Goal: Find specific page/section

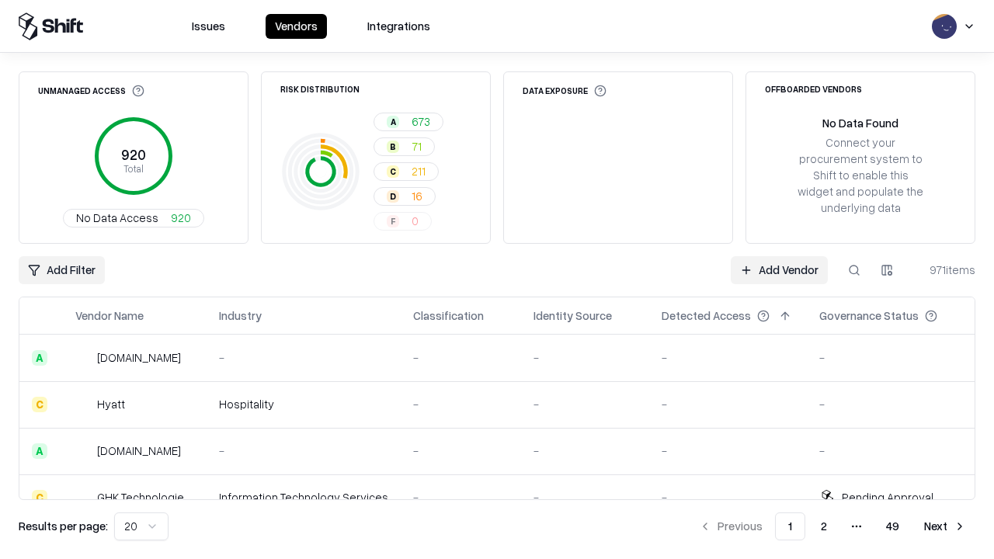
click at [887, 270] on html "Issues Vendors Integrations Unmanaged Access 920 Total No Data Access 920 Risk …" at bounding box center [497, 279] width 994 height 559
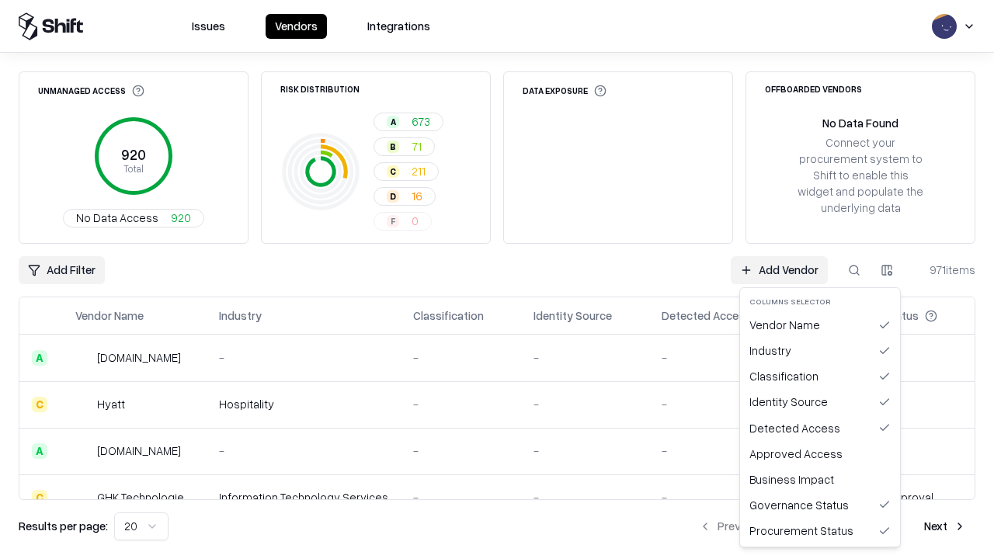
click at [497, 280] on html "Issues Vendors Integrations Unmanaged Access 920 Total No Data Access 920 Risk …" at bounding box center [497, 279] width 994 height 559
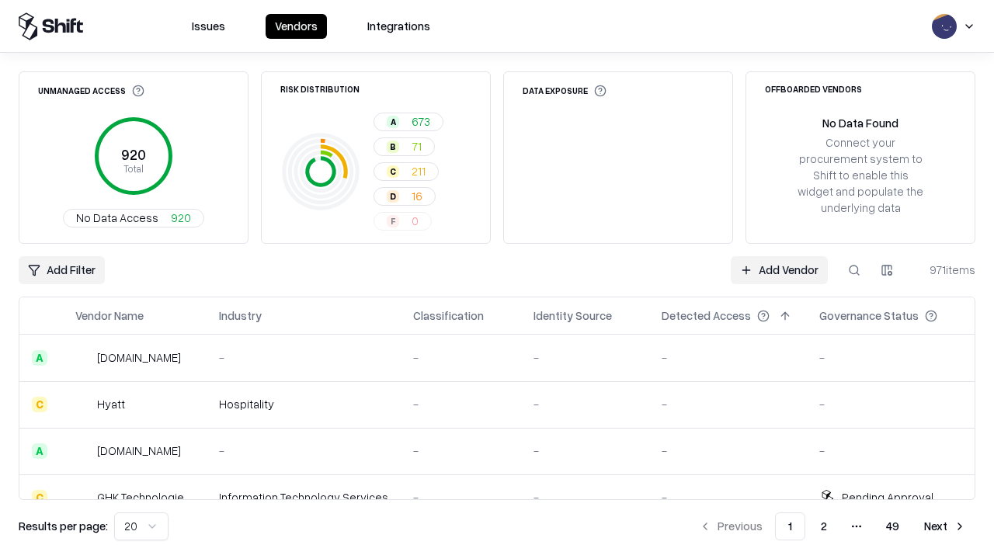
click at [887, 270] on html "Issues Vendors Integrations Unmanaged Access 920 Total No Data Access 920 Risk …" at bounding box center [497, 279] width 994 height 559
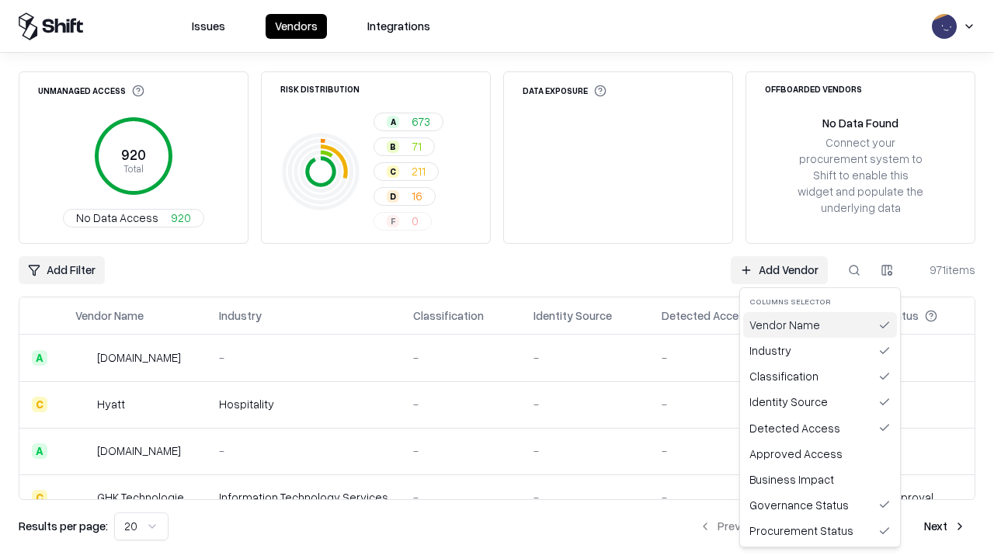
click at [820, 325] on div "Vendor Name" at bounding box center [821, 325] width 154 height 26
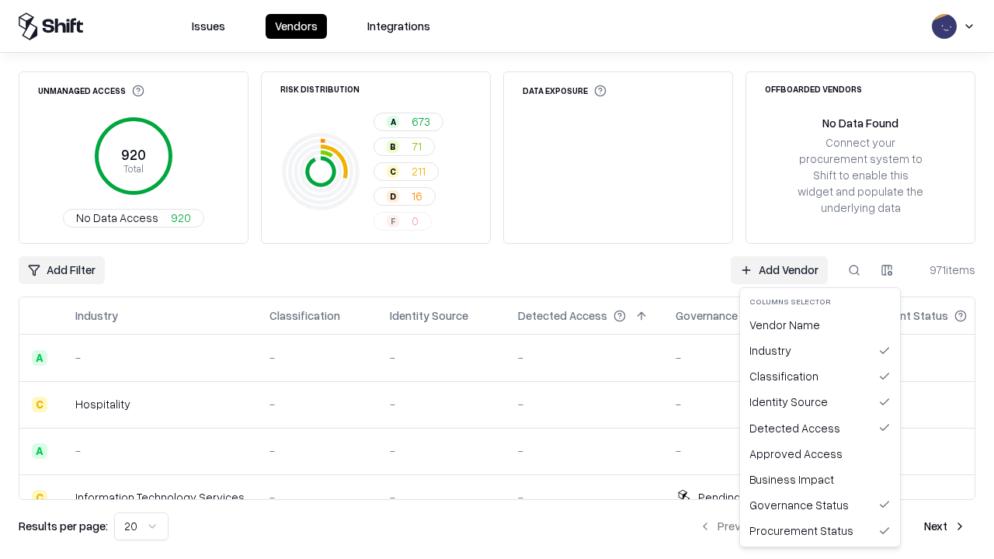
click at [887, 270] on html "Issues Vendors Integrations Unmanaged Access 920 Total No Data Access 920 Risk …" at bounding box center [497, 279] width 994 height 559
click at [820, 325] on div "Vendor Name" at bounding box center [821, 325] width 154 height 26
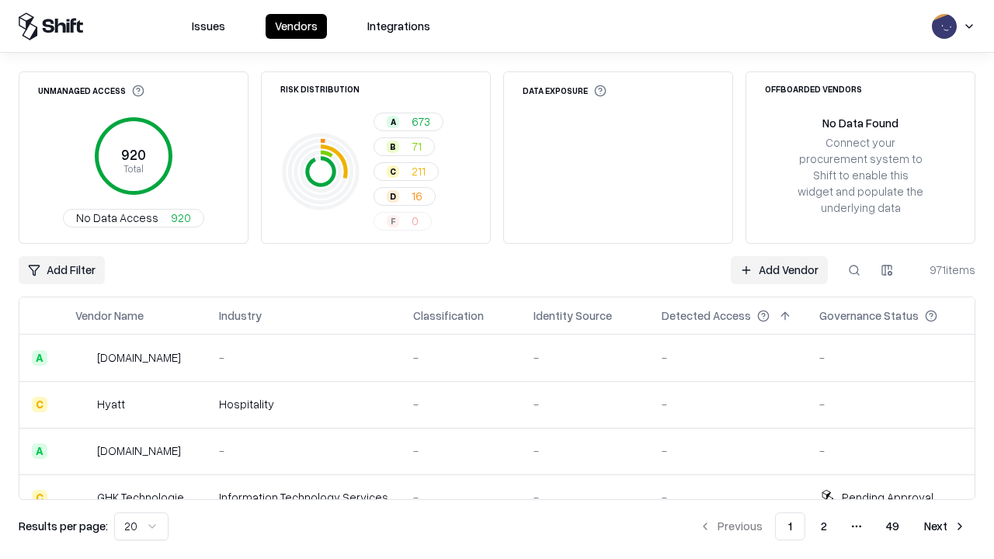
click at [887, 270] on html "Issues Vendors Integrations Unmanaged Access 920 Total No Data Access 920 Risk …" at bounding box center [497, 279] width 994 height 559
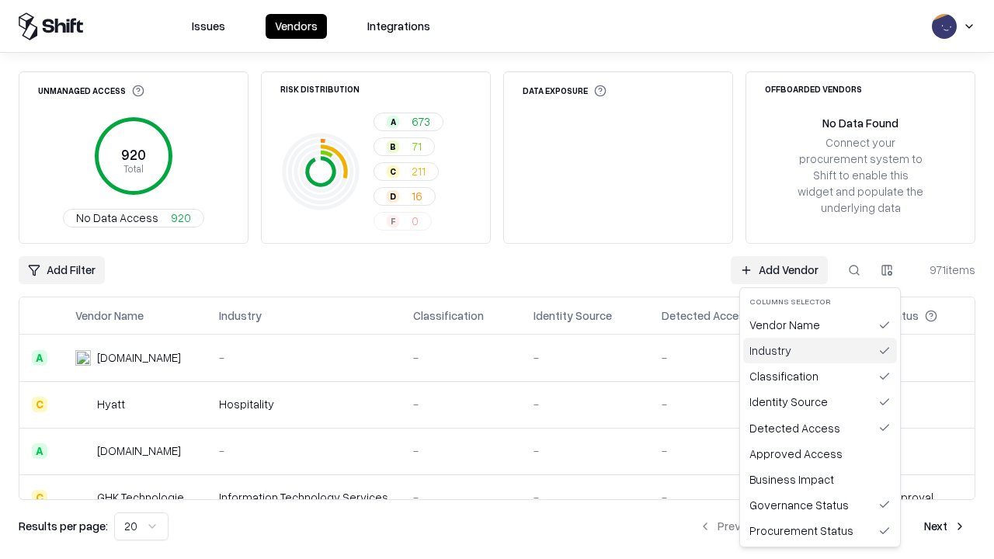
click at [820, 350] on div "Industry" at bounding box center [821, 351] width 154 height 26
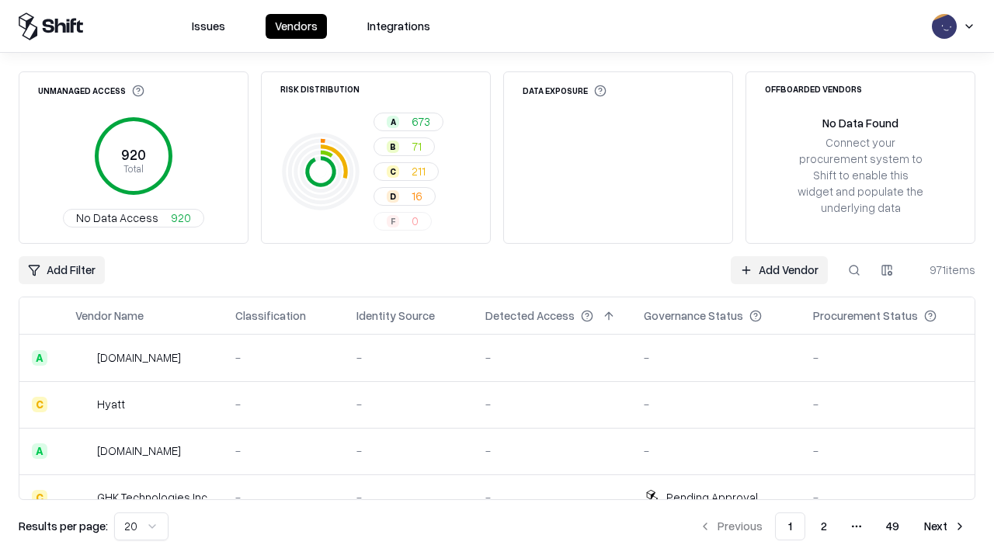
click at [887, 270] on html "Issues Vendors Integrations Unmanaged Access 920 Total No Data Access 920 Risk …" at bounding box center [497, 279] width 994 height 559
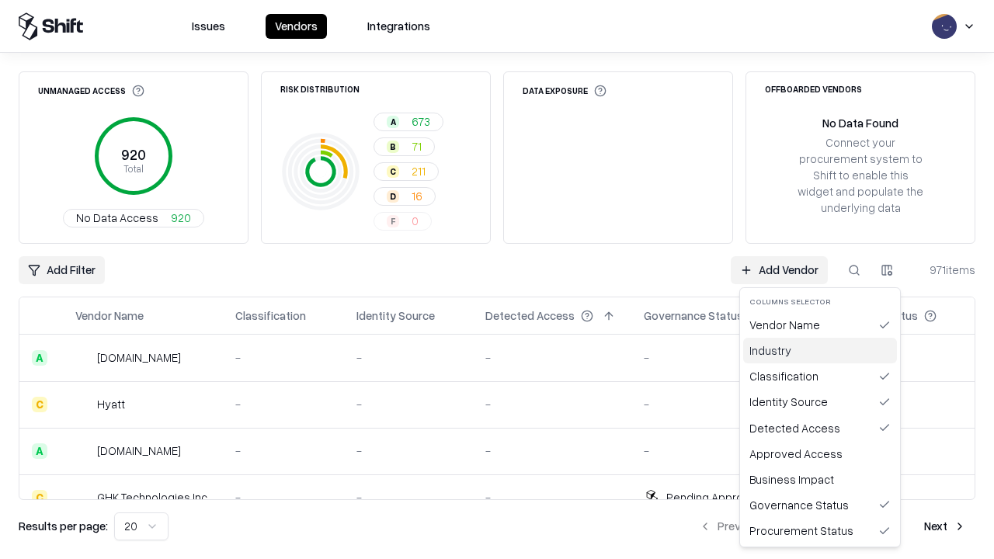
click at [820, 350] on div "Industry" at bounding box center [821, 351] width 154 height 26
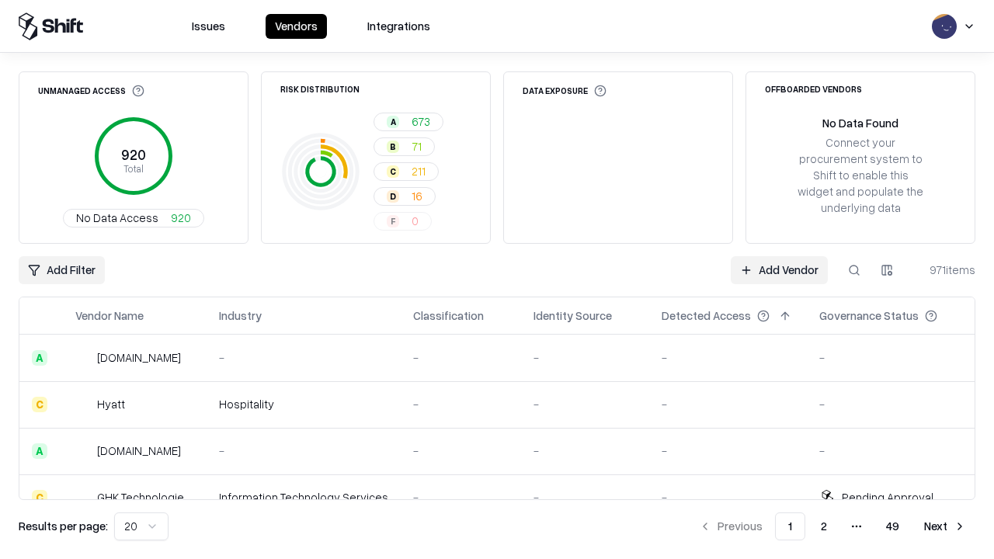
click at [887, 270] on html "Issues Vendors Integrations Unmanaged Access 920 Total No Data Access 920 Risk …" at bounding box center [497, 279] width 994 height 559
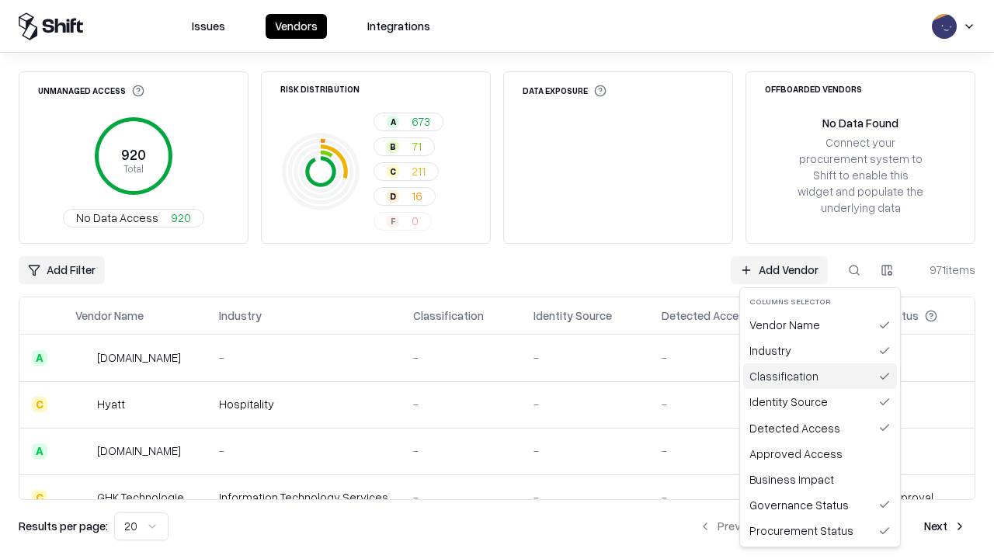
click at [820, 376] on div "Classification" at bounding box center [821, 377] width 154 height 26
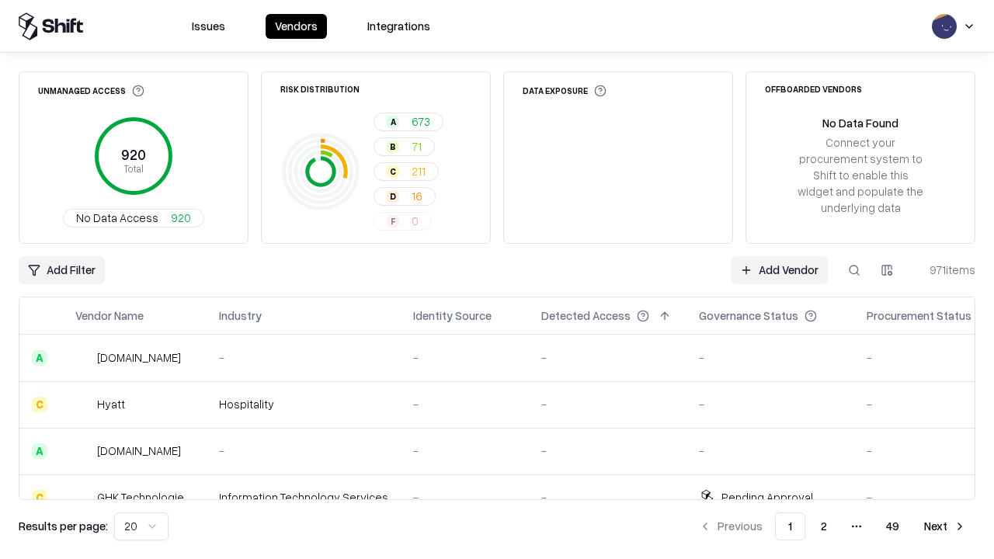
click at [887, 270] on html "Issues Vendors Integrations Unmanaged Access 920 Total No Data Access 920 Risk …" at bounding box center [497, 279] width 994 height 559
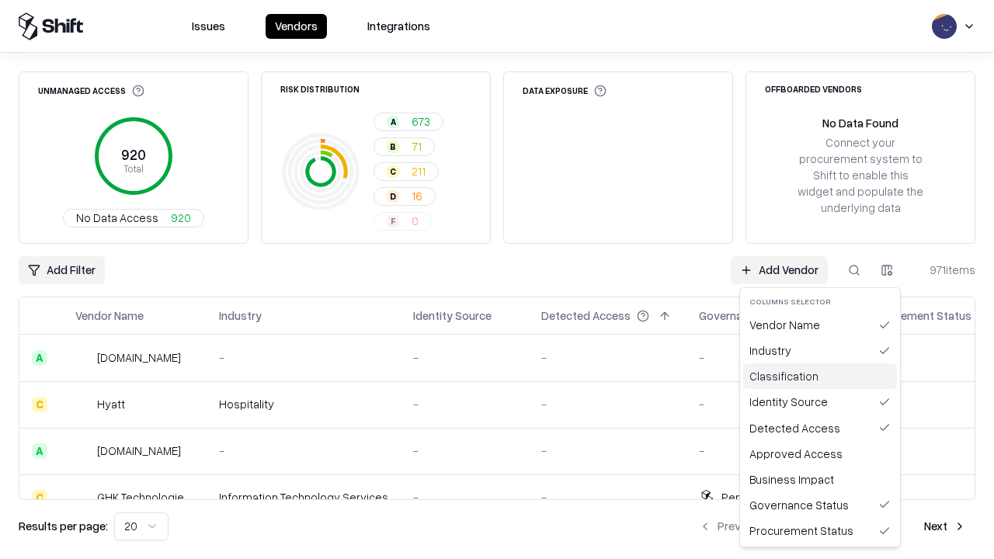
click at [820, 376] on div "Classification" at bounding box center [821, 377] width 154 height 26
click at [887, 270] on html "Issues Vendors Integrations Unmanaged Access 920 Total No Data Access 920 Risk …" at bounding box center [497, 279] width 994 height 559
click at [820, 402] on div "Identity Source" at bounding box center [821, 402] width 154 height 26
